Goal: Complete application form

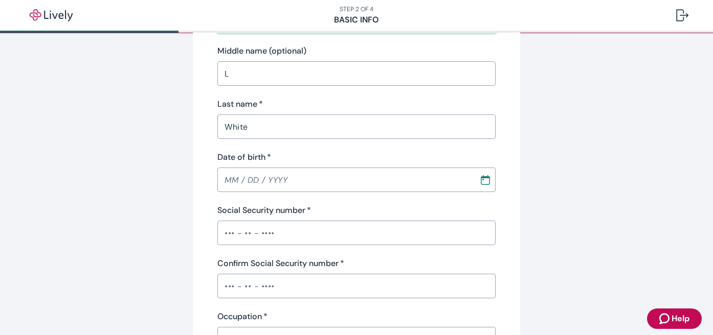
scroll to position [154, 0]
click at [305, 187] on input "MM / DD / YYYY" at bounding box center [344, 179] width 255 height 20
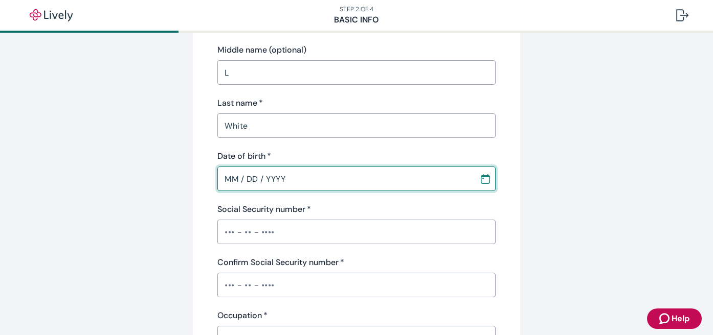
click at [234, 179] on input "MM / DD / YYYY" at bounding box center [344, 179] width 255 height 20
type input "[DATE]"
click at [238, 229] on input "Social Security number   *" at bounding box center [356, 232] width 278 height 20
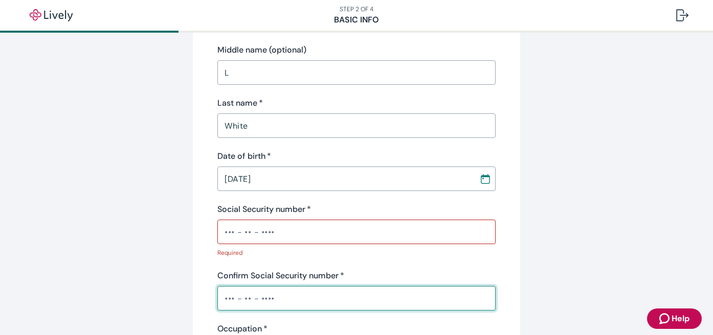
click at [237, 287] on div "​" at bounding box center [356, 298] width 278 height 25
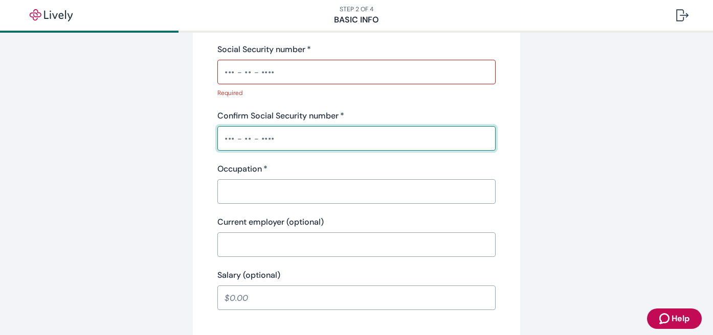
scroll to position [316, 0]
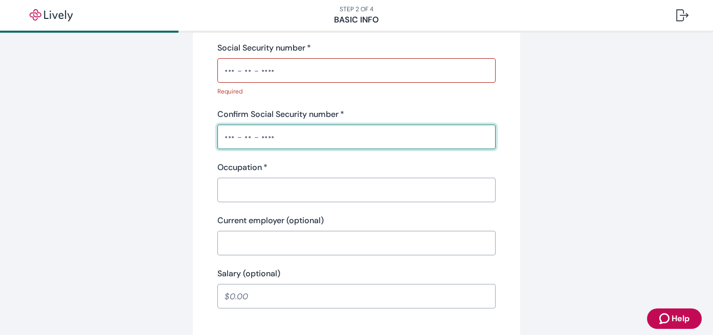
click at [280, 65] on input "Social Security number   *" at bounding box center [356, 70] width 278 height 20
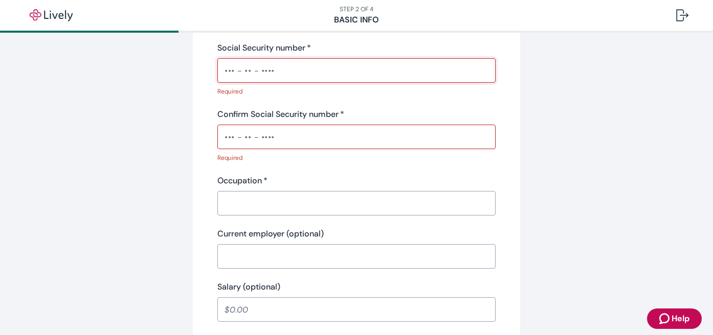
type input "•••-•"
click at [280, 128] on input "Confirm Social Security number   *" at bounding box center [356, 137] width 278 height 20
type input "•••-•"
click at [279, 211] on input "Occupation   *" at bounding box center [356, 203] width 278 height 20
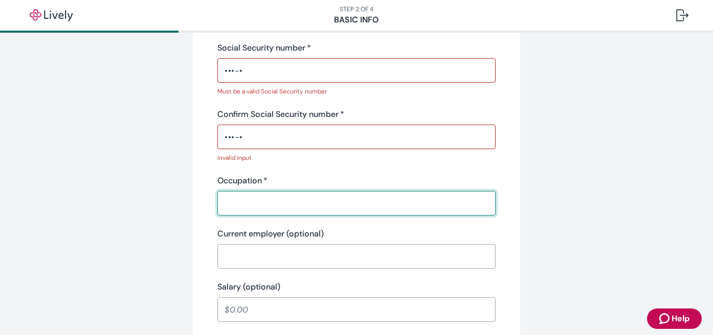
type input "Camp Director"
click at [295, 251] on input "Current employer (optional)" at bounding box center [356, 256] width 278 height 20
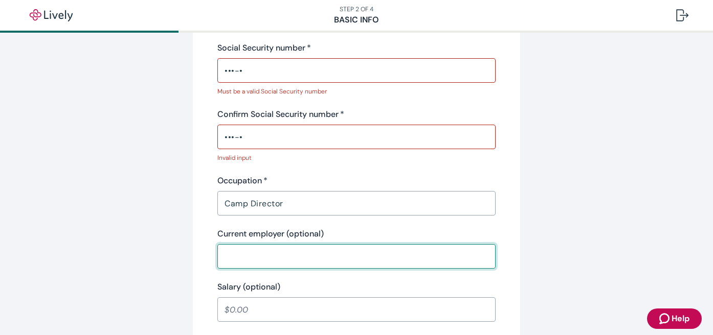
type input "[DEMOGRAPHIC_DATA]"
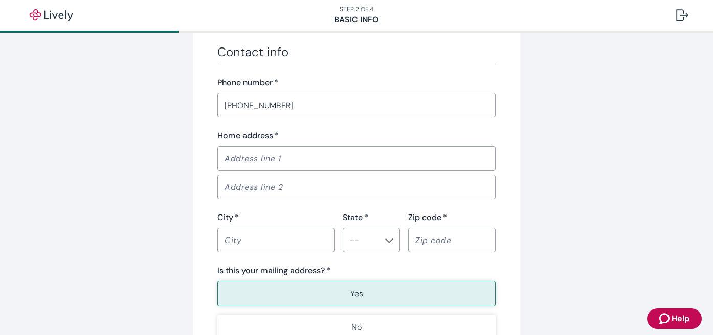
scroll to position [634, 0]
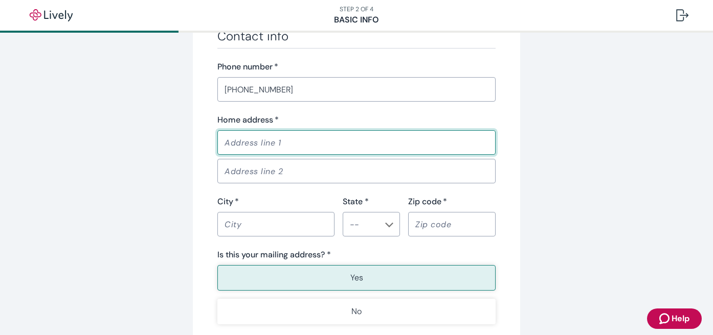
click at [280, 144] on input "Home address   *" at bounding box center [356, 142] width 278 height 20
type input "N105W6266 [PERSON_NAME]"
type input "Cedarburg"
type input "WI"
type input "53012"
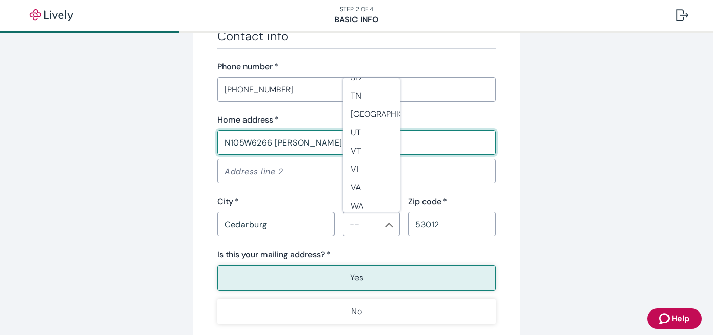
scroll to position [960, 0]
click at [369, 176] on li "WI" at bounding box center [371, 181] width 57 height 18
type input "WI"
click at [352, 279] on p "Yes" at bounding box center [356, 278] width 13 height 12
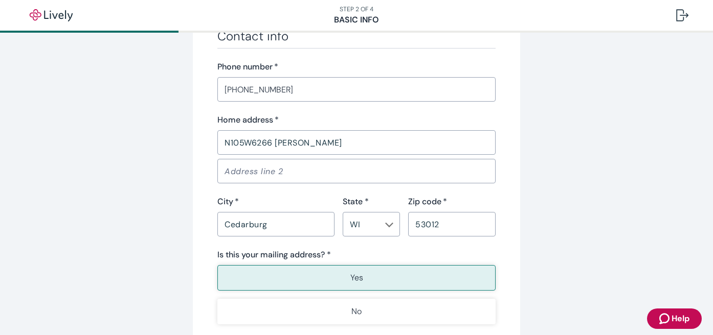
click at [343, 278] on button "Yes" at bounding box center [356, 278] width 278 height 26
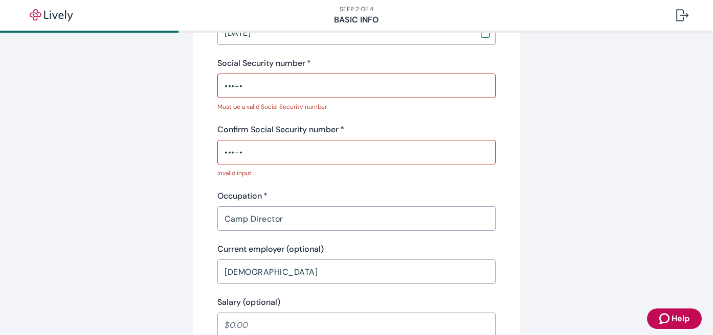
scroll to position [299, 0]
click at [293, 88] on input "•••-•" at bounding box center [356, 87] width 278 height 20
drag, startPoint x: 293, startPoint y: 88, endPoint x: 202, endPoint y: 83, distance: 90.7
click at [202, 83] on div "Tell us about yourself Personal info First name   * [PERSON_NAME] ​ Middle name…" at bounding box center [356, 246] width 327 height 981
type input "•"
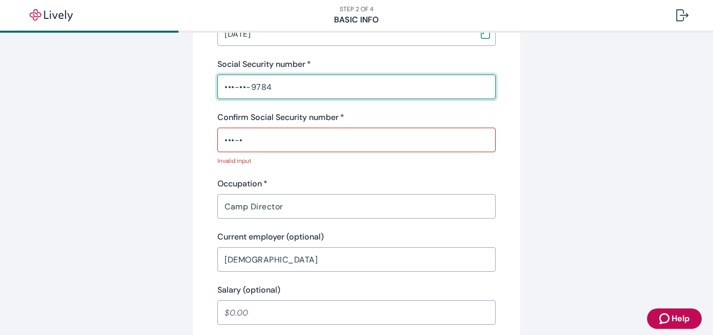
type input "•••-••-9784"
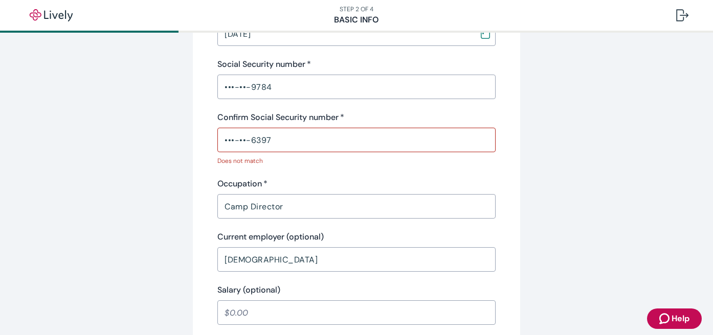
click at [144, 138] on div "Tell us about yourself Personal info First name   * [PERSON_NAME] ​ Middle name…" at bounding box center [356, 240] width 491 height 968
drag, startPoint x: 292, startPoint y: 139, endPoint x: 177, endPoint y: 133, distance: 114.7
click at [177, 133] on div "Tell us about yourself Personal info First name   * [PERSON_NAME] ​ Middle name…" at bounding box center [356, 240] width 491 height 968
type input "•"
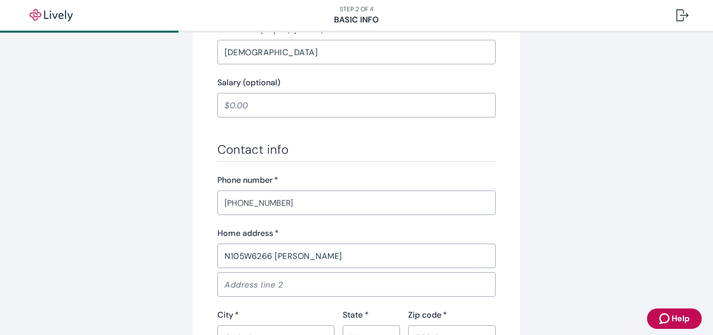
scroll to position [723, 0]
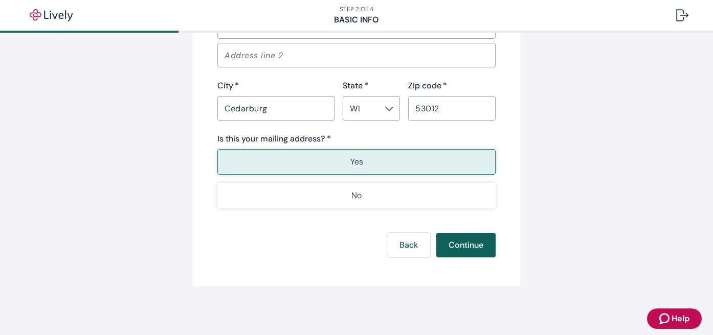
type input "•••-••-9784"
click at [464, 240] on button "Continue" at bounding box center [465, 245] width 59 height 25
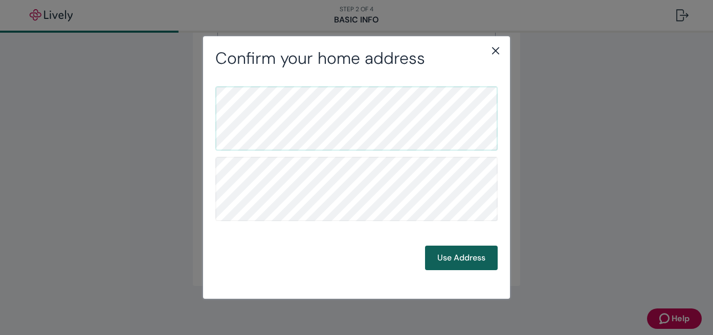
click at [468, 261] on button "Use Address" at bounding box center [461, 258] width 73 height 25
click at [464, 271] on div "Back Use Address" at bounding box center [356, 177] width 307 height 219
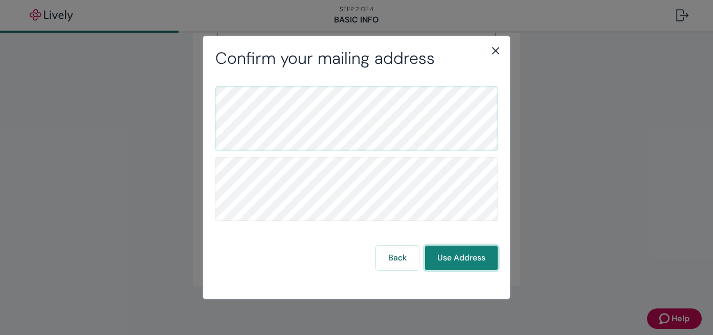
click at [463, 257] on button "Use Address" at bounding box center [461, 258] width 73 height 25
click at [495, 50] on icon "close" at bounding box center [495, 50] width 7 height 7
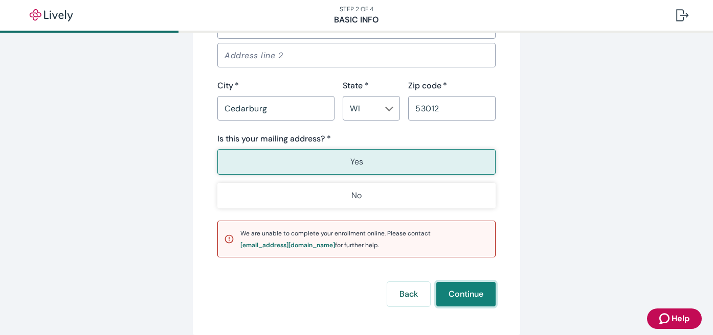
click at [463, 294] on button "Continue" at bounding box center [465, 294] width 59 height 25
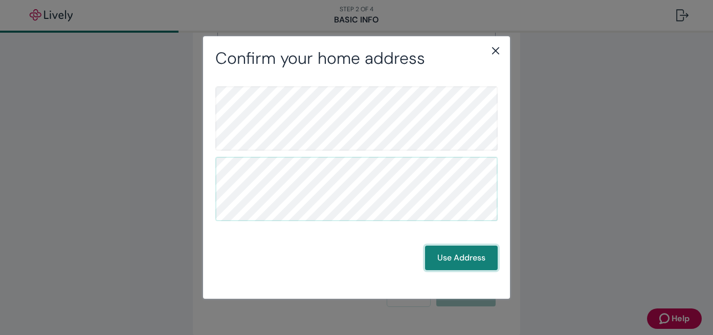
click at [467, 256] on button "Use Address" at bounding box center [461, 258] width 73 height 25
click at [408, 260] on button "Back" at bounding box center [397, 258] width 43 height 25
click at [460, 268] on button "Use Address" at bounding box center [461, 258] width 73 height 25
click at [401, 259] on button "Back" at bounding box center [397, 258] width 43 height 25
click at [495, 49] on icon "close" at bounding box center [495, 50] width 12 height 12
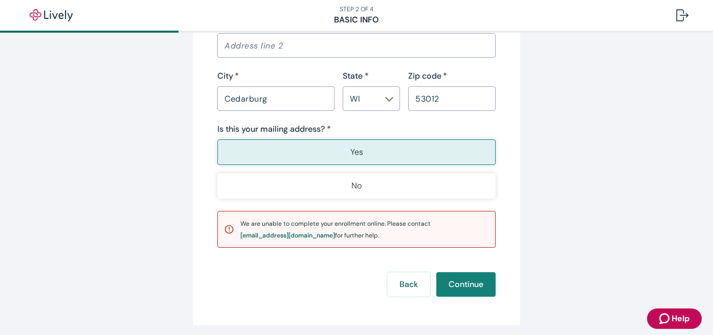
scroll to position [772, 0]
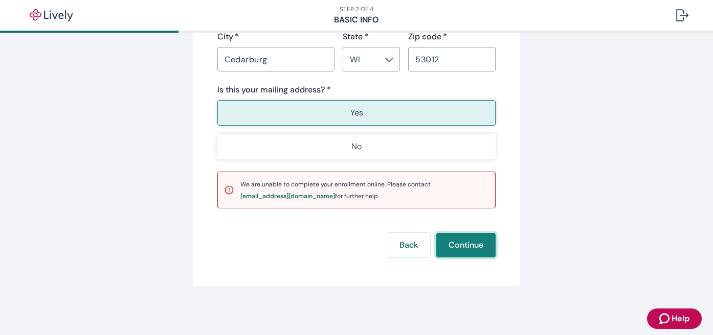
click at [467, 248] on button "Continue" at bounding box center [465, 245] width 59 height 25
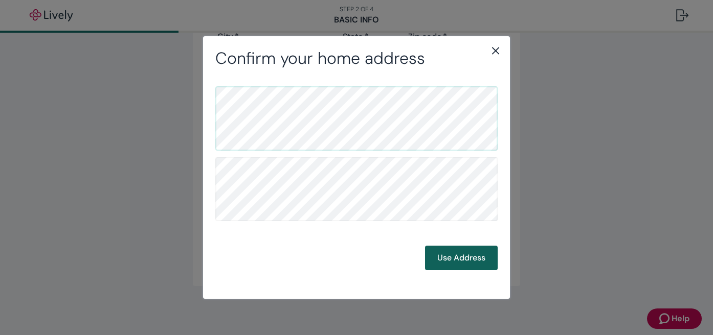
click at [464, 262] on button "Use Address" at bounding box center [461, 258] width 73 height 25
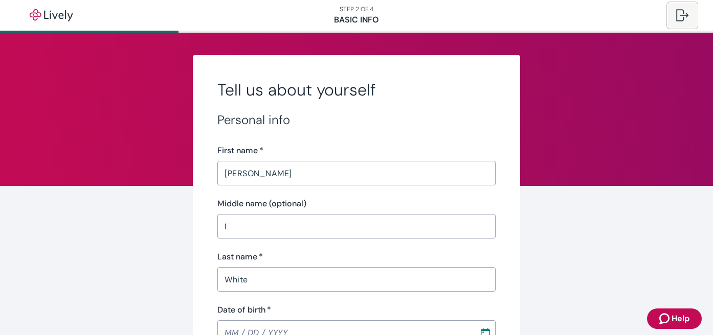
click at [682, 12] on div at bounding box center [682, 15] width 12 height 12
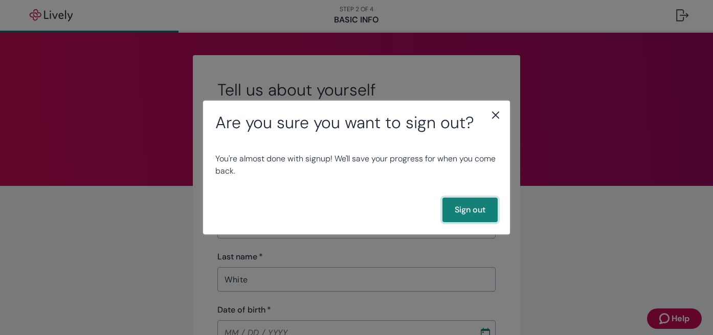
click at [474, 204] on button "Sign out" at bounding box center [469, 210] width 55 height 25
